Goal: Information Seeking & Learning: Learn about a topic

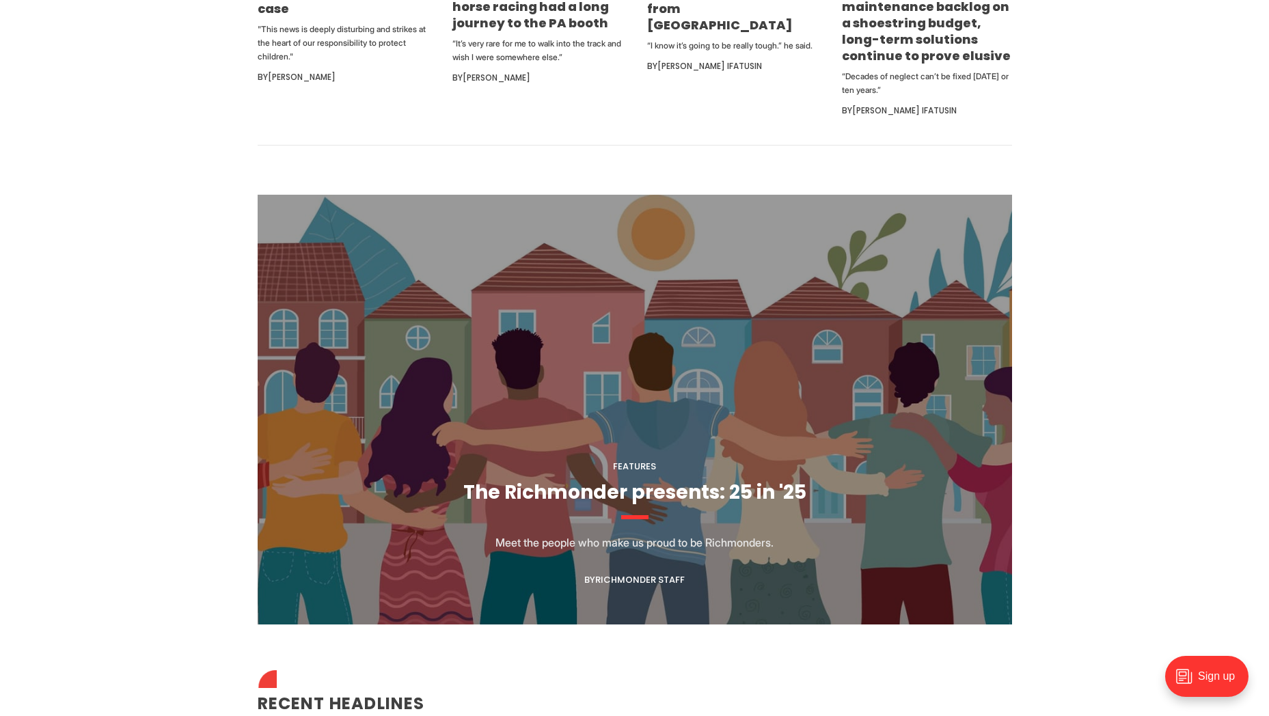
scroll to position [1093, 0]
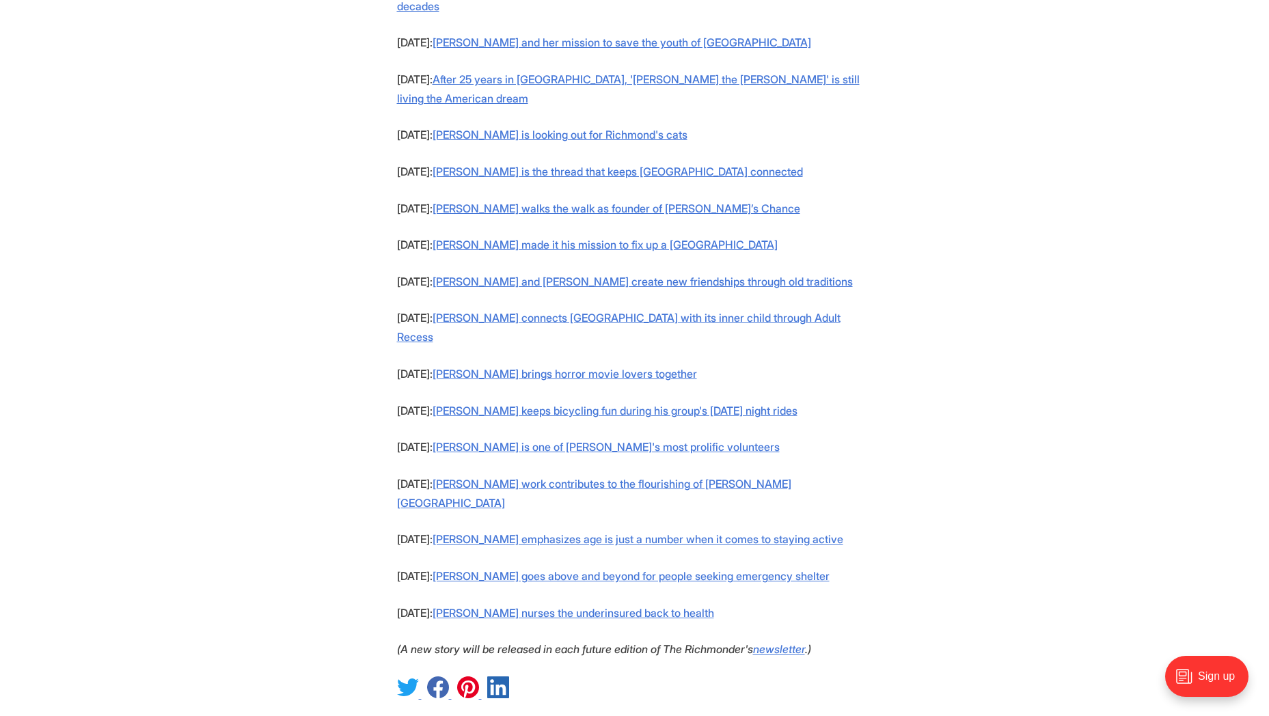
scroll to position [1571, 0]
